Goal: Complete application form

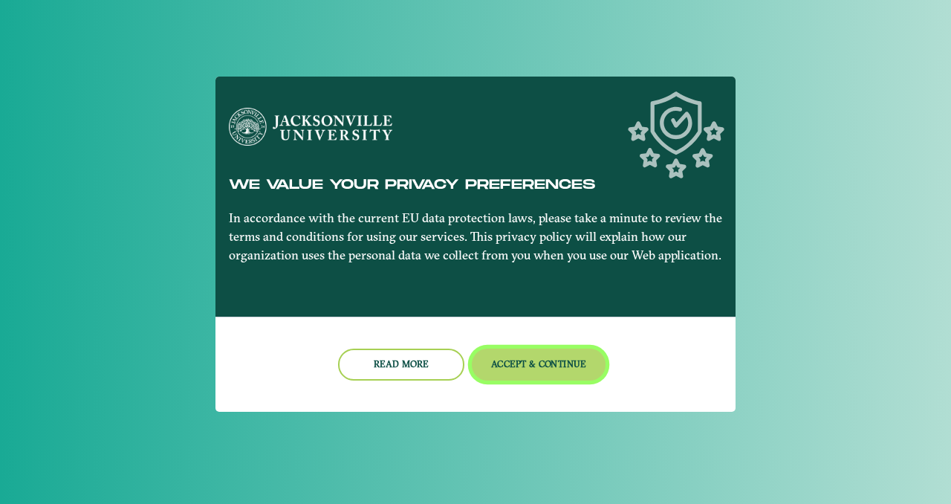
click at [552, 371] on button "Accept & Continue" at bounding box center [539, 365] width 135 height 32
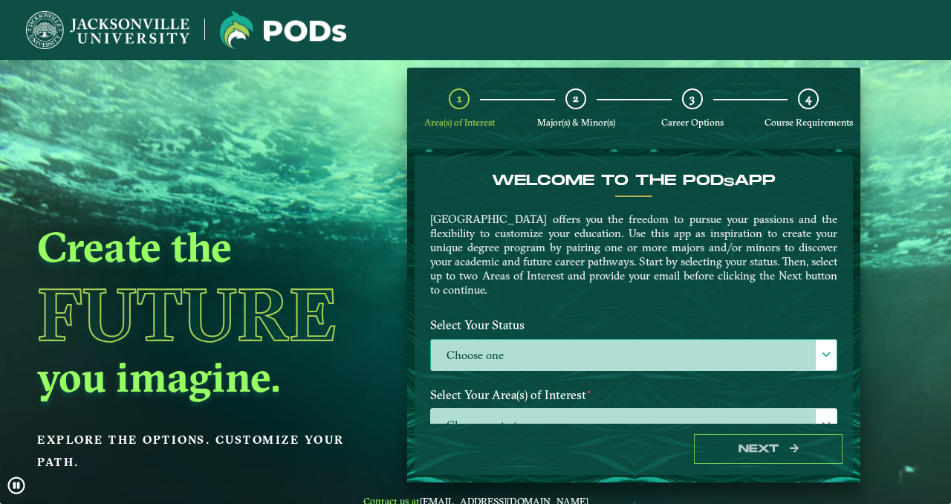
click at [816, 349] on div at bounding box center [826, 355] width 21 height 30
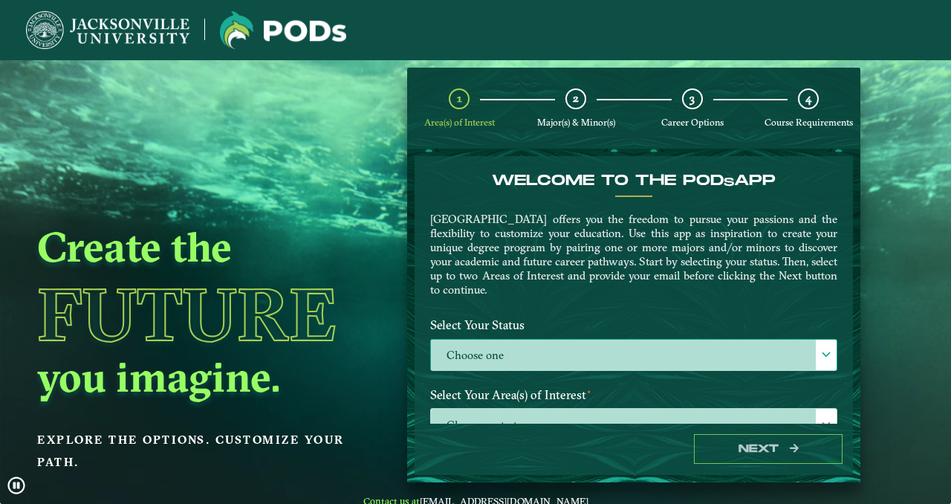
scroll to position [8, 61]
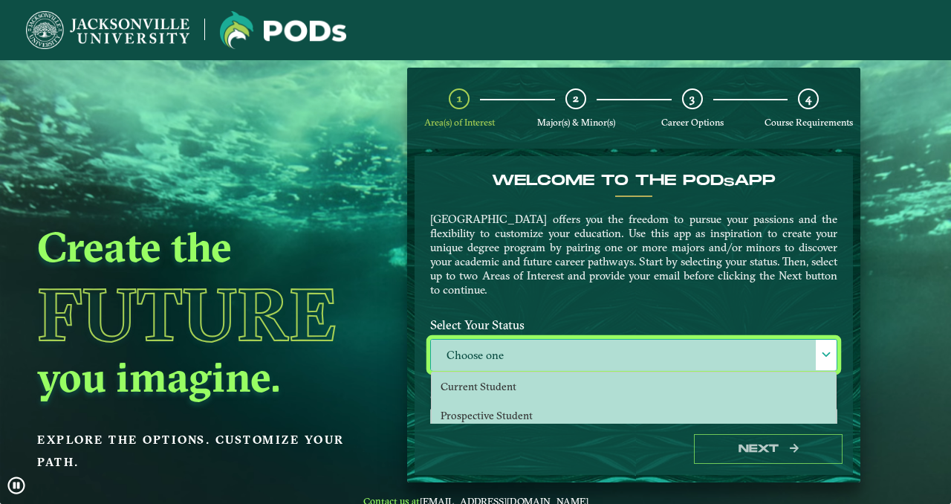
select select "[object Object]"
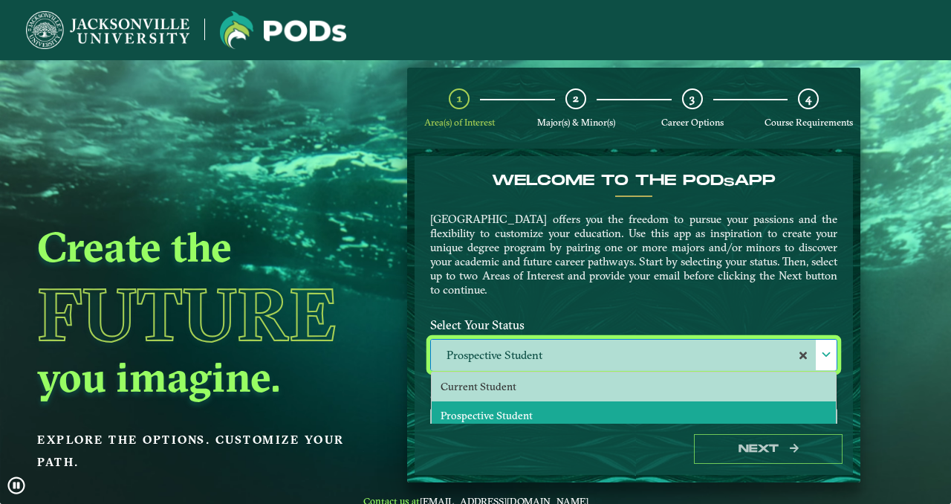
click at [870, 346] on ngx-dashboard "Create the Future you imagine. Explore the options. Customize your path. 1 Area…" at bounding box center [475, 275] width 951 height 415
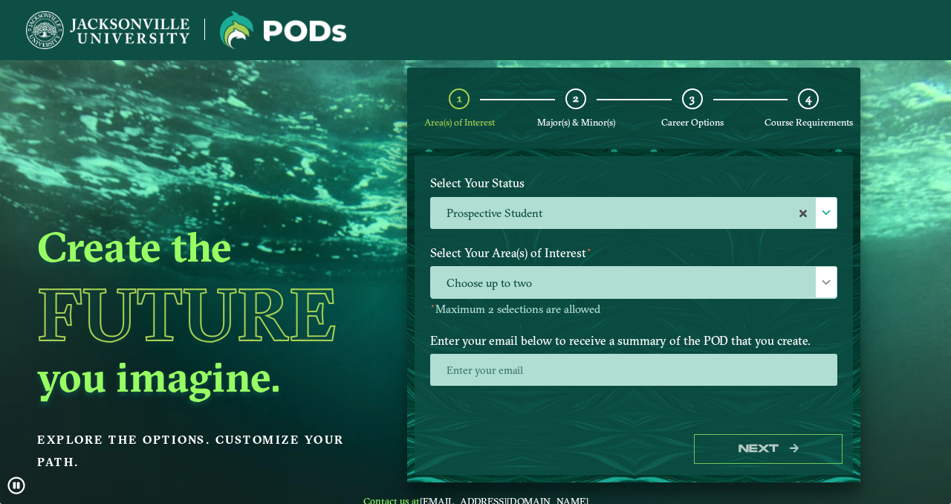
scroll to position [151, 0]
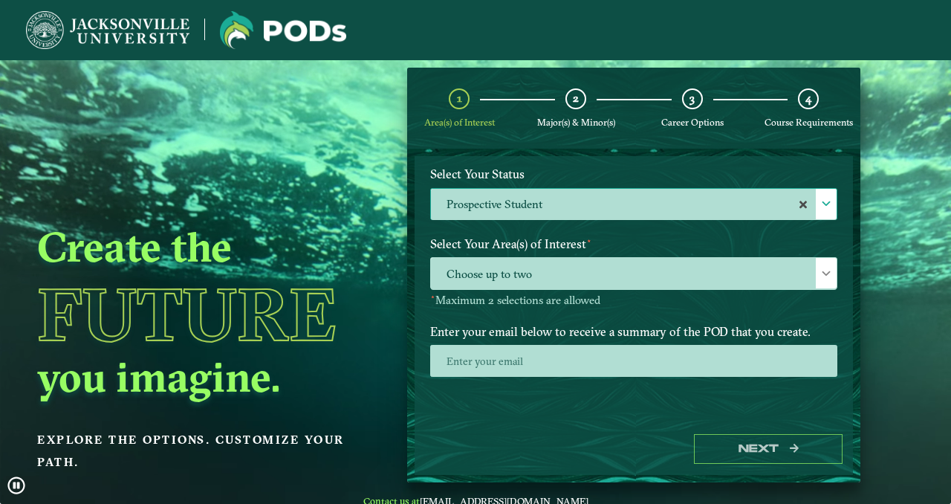
click at [820, 213] on div at bounding box center [826, 204] width 21 height 30
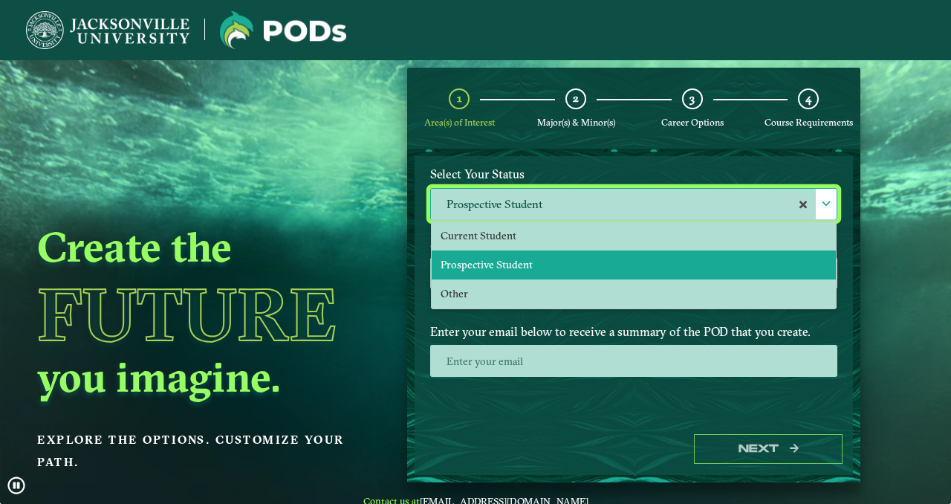
click at [789, 265] on li "Prospective Student" at bounding box center [634, 264] width 404 height 29
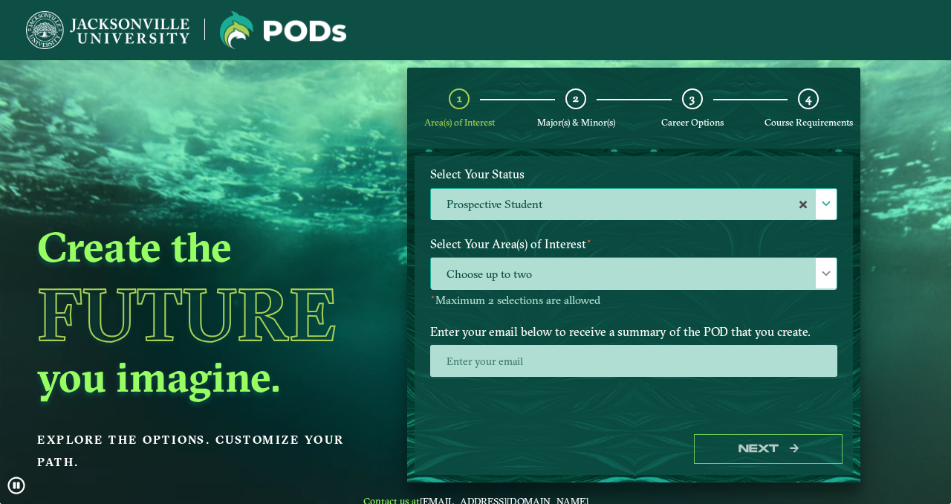
click at [821, 269] on span at bounding box center [826, 273] width 10 height 10
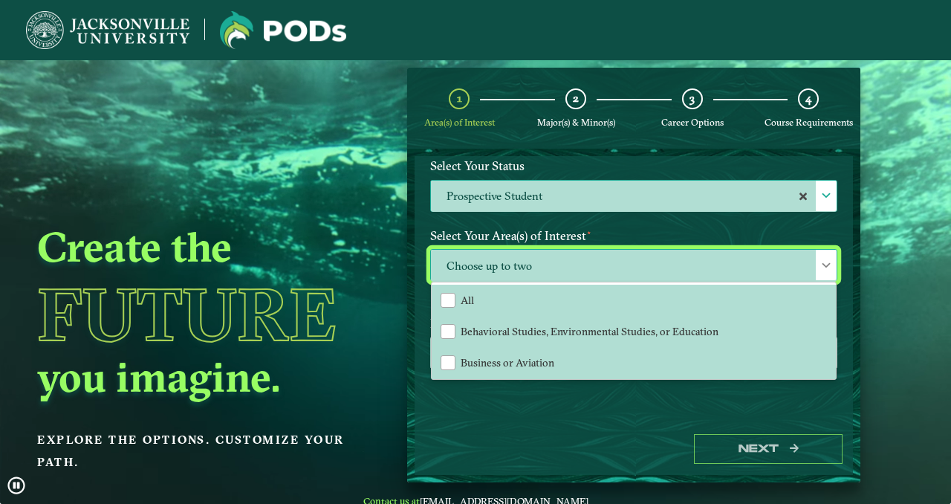
scroll to position [160, 0]
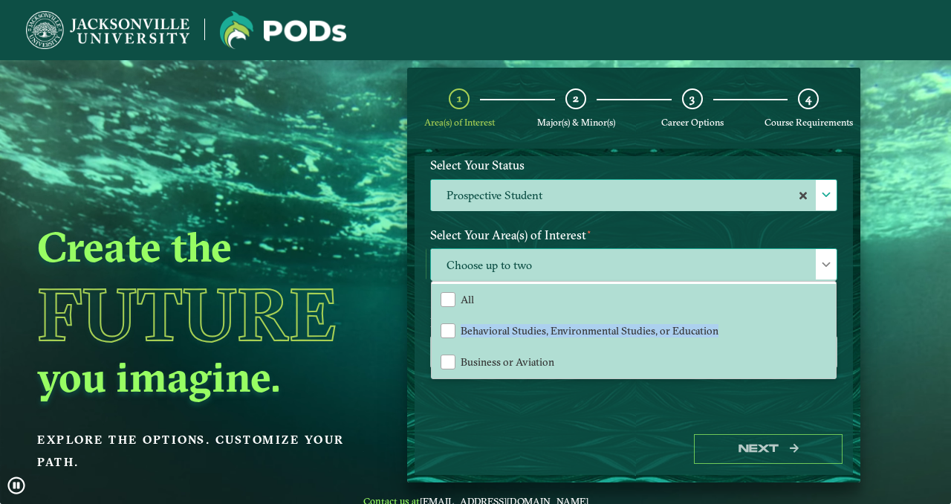
drag, startPoint x: 829, startPoint y: 317, endPoint x: 830, endPoint y: 340, distance: 23.1
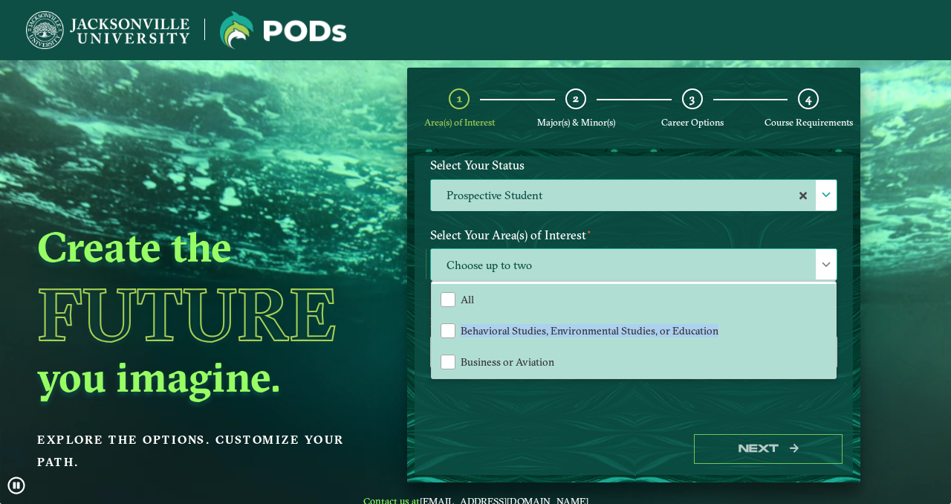
click at [830, 340] on div "All Behavioral Studies, Environmental Studies, or Education Business or Aviatio…" at bounding box center [634, 330] width 406 height 98
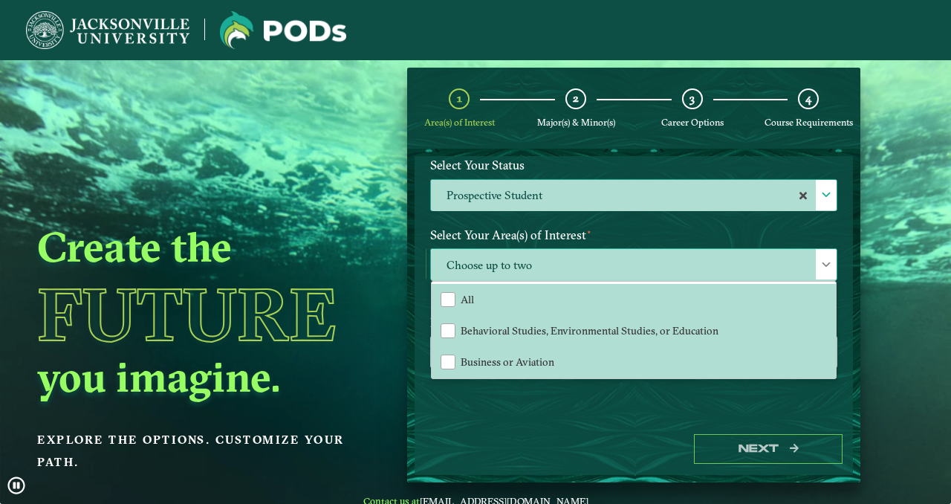
click at [830, 340] on div "All Behavioral Studies, Environmental Studies, or Education Business or Aviatio…" at bounding box center [634, 330] width 406 height 98
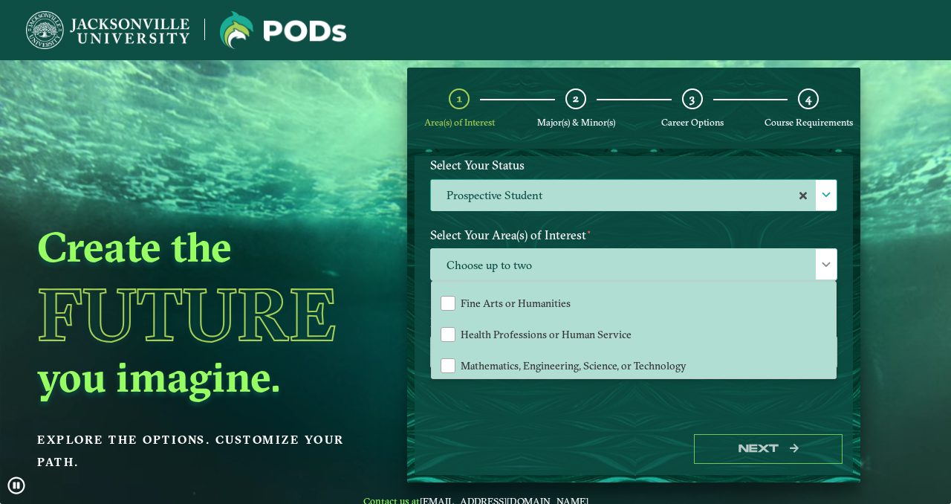
scroll to position [91, 0]
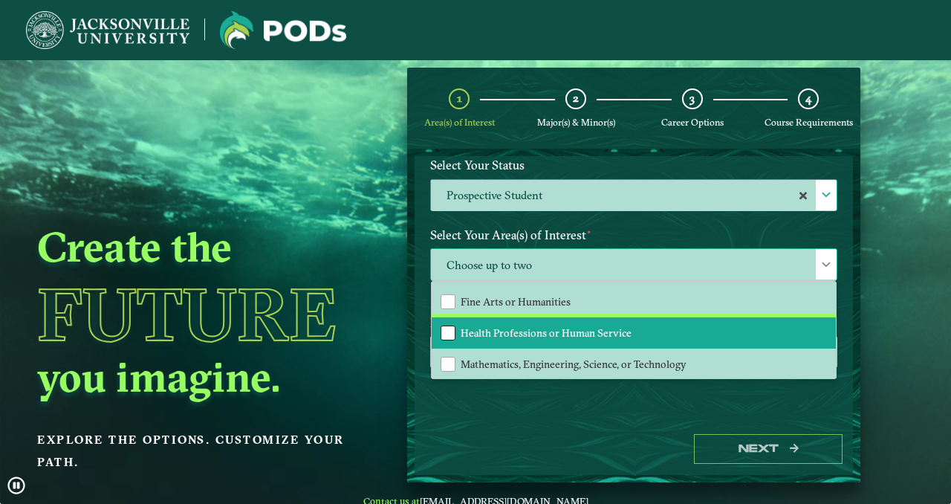
click at [447, 331] on div "Health Professions or Human Service" at bounding box center [448, 333] width 15 height 15
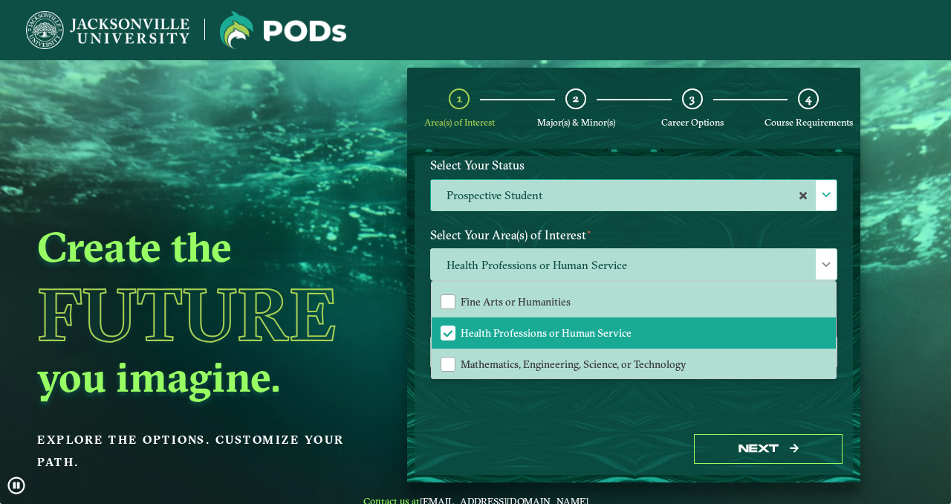
click at [844, 333] on div "Welcome to the POD s app [GEOGRAPHIC_DATA] offers you the freedom to pursue you…" at bounding box center [634, 289] width 439 height 267
